Goal: Find specific page/section: Find specific page/section

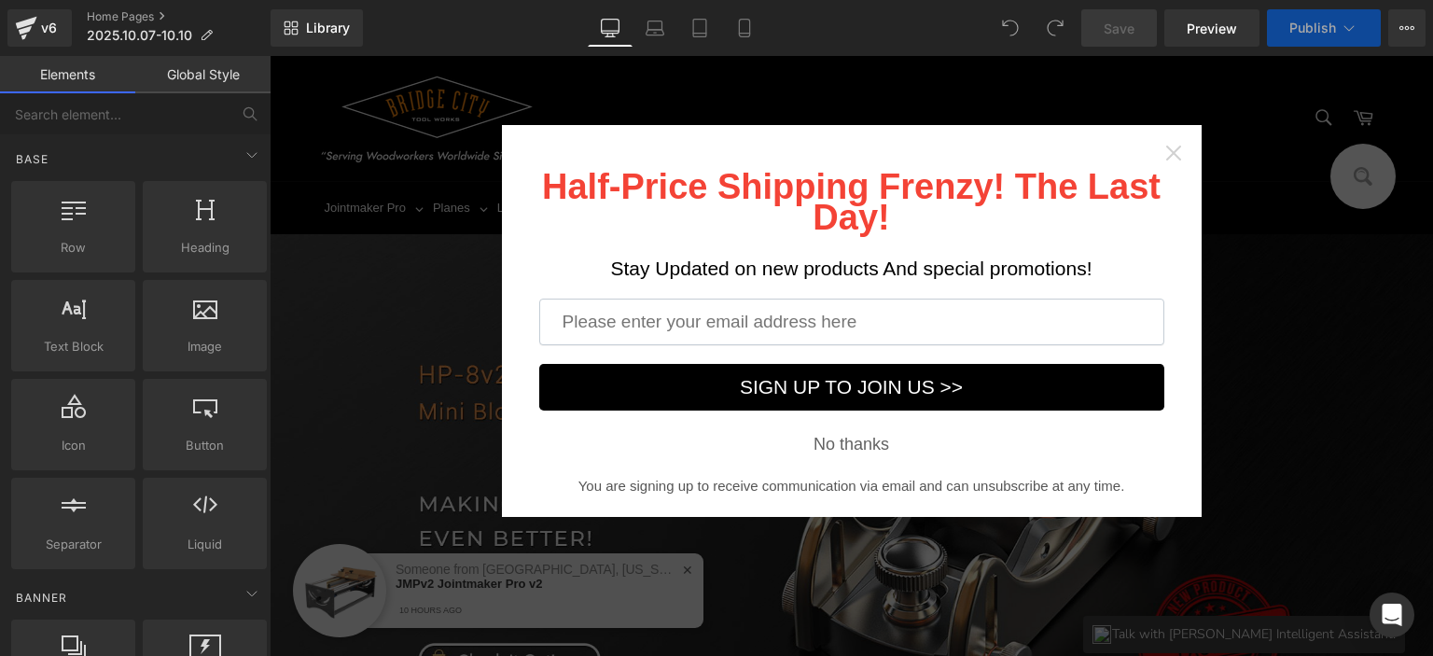
click at [1164, 155] on icon "Close widget" at bounding box center [1173, 153] width 19 height 19
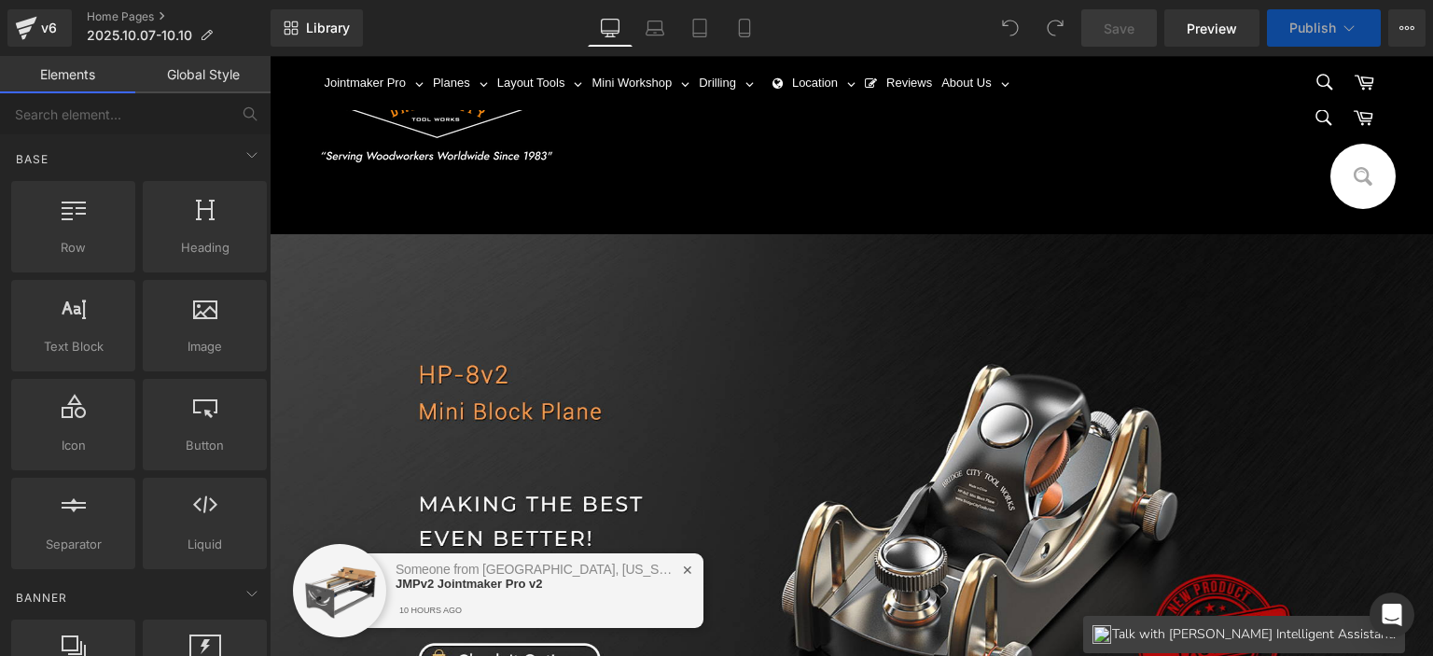
scroll to position [746, 0]
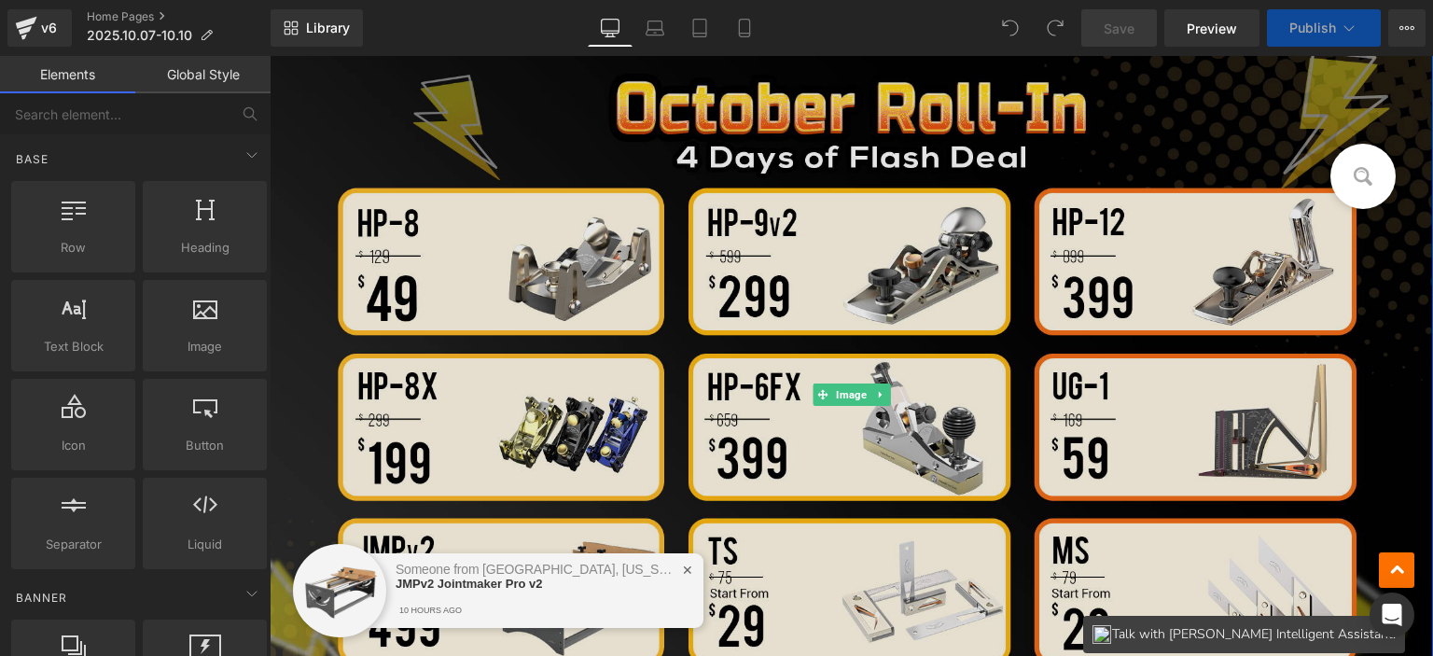
click at [895, 299] on img at bounding box center [851, 394] width 1163 height 681
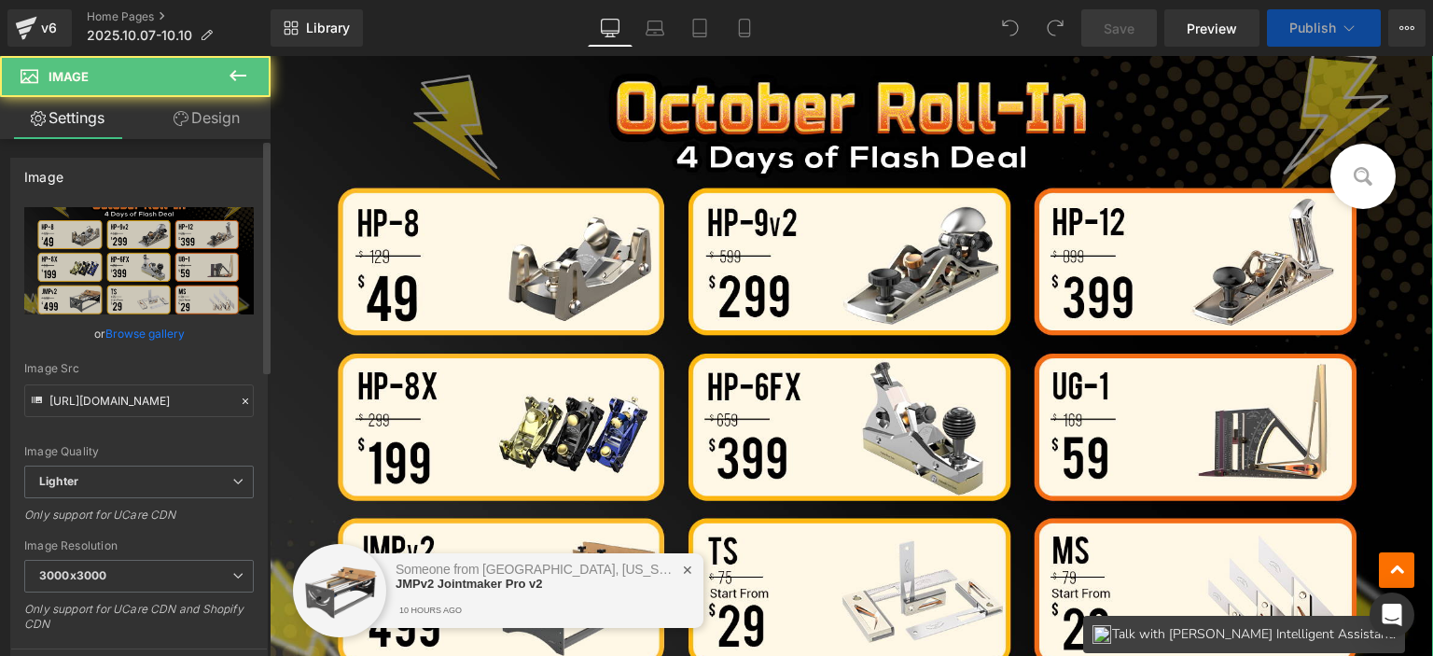
scroll to position [653, 0]
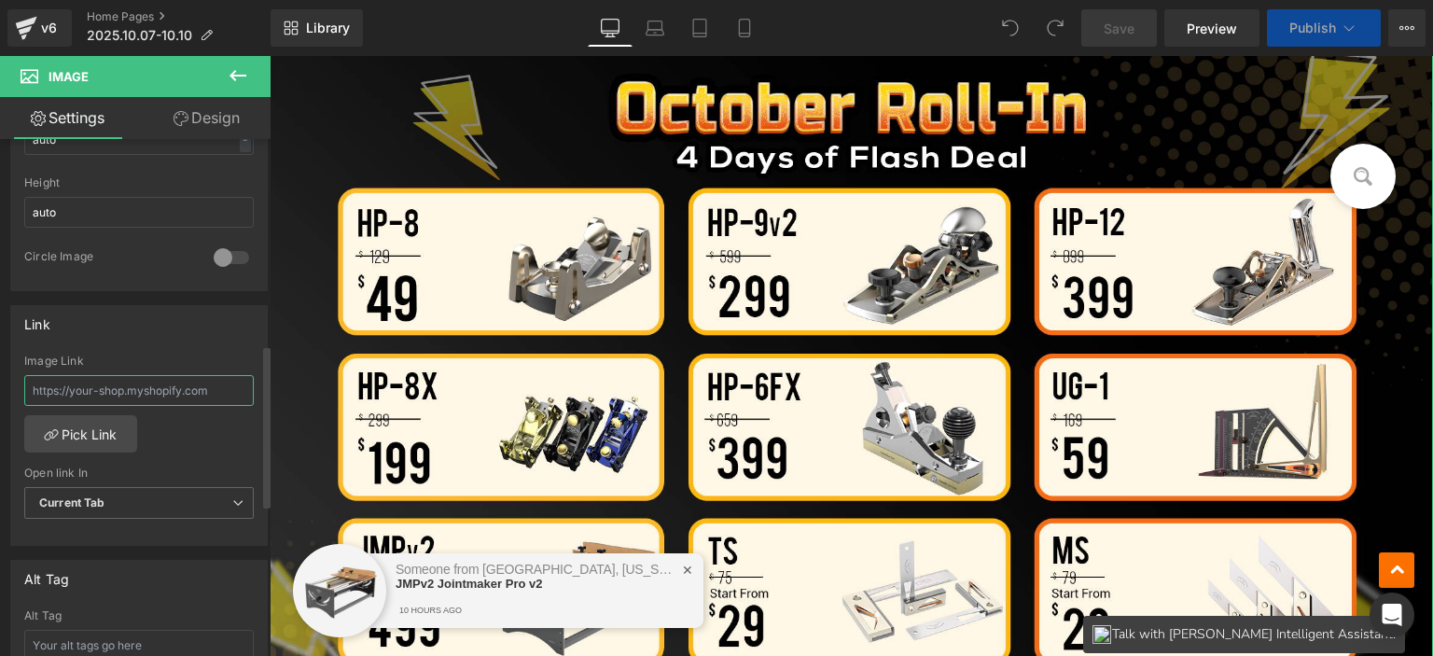
click at [169, 391] on input "text" at bounding box center [138, 390] width 229 height 31
